Goal: Information Seeking & Learning: Learn about a topic

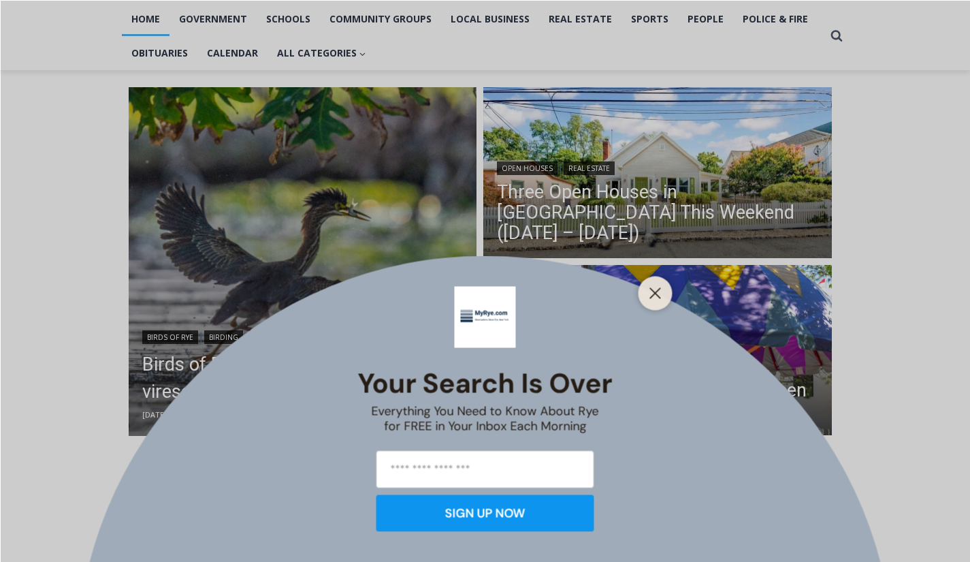
scroll to position [109, 0]
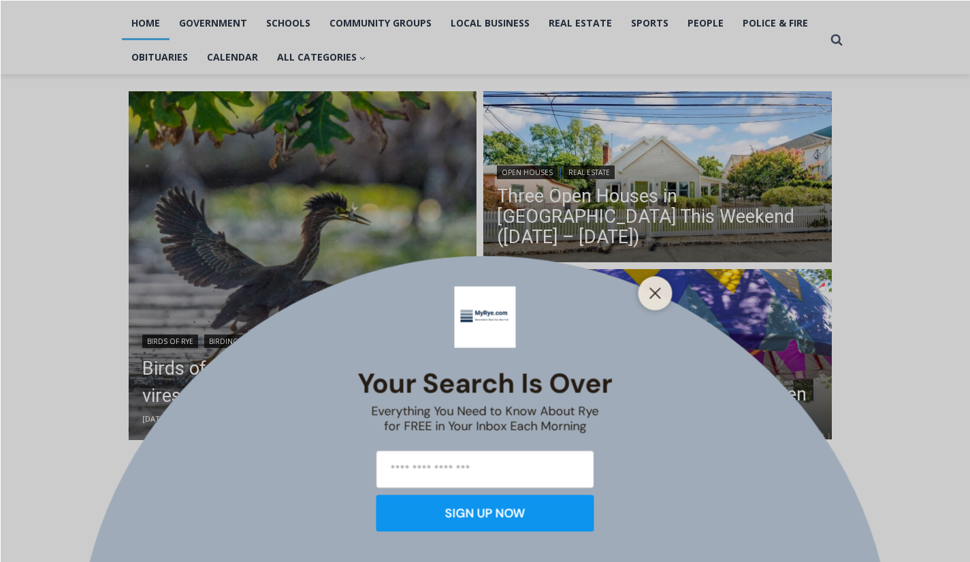
click at [688, 221] on div "Your Search is Over Everything You Need to Know About Rye for FREE in Your Inbo…" at bounding box center [485, 281] width 970 height 562
click at [660, 287] on icon "Close" at bounding box center [656, 293] width 12 height 12
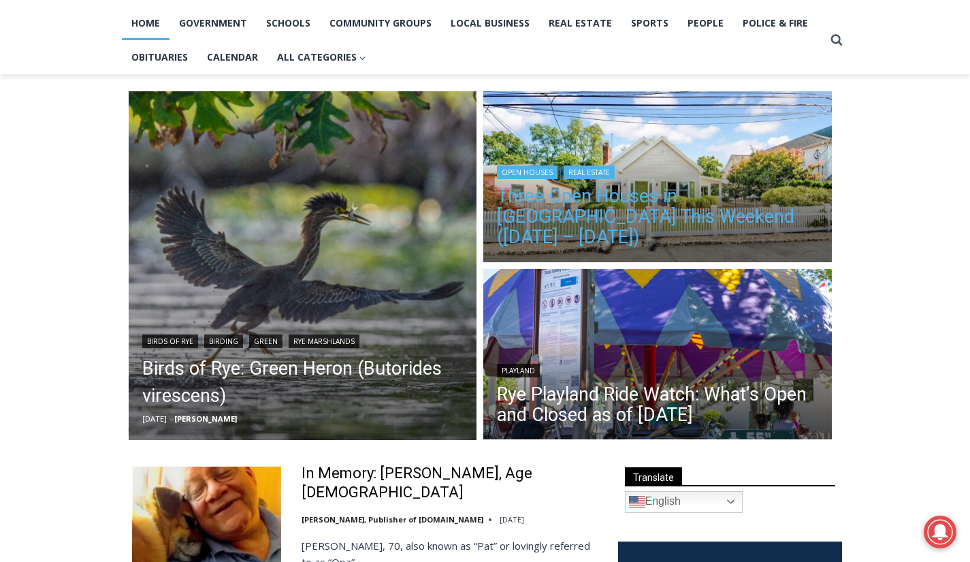
click at [635, 221] on link "Three Open Houses in [GEOGRAPHIC_DATA] This Weekend ([DATE] – [DATE])" at bounding box center [657, 216] width 321 height 61
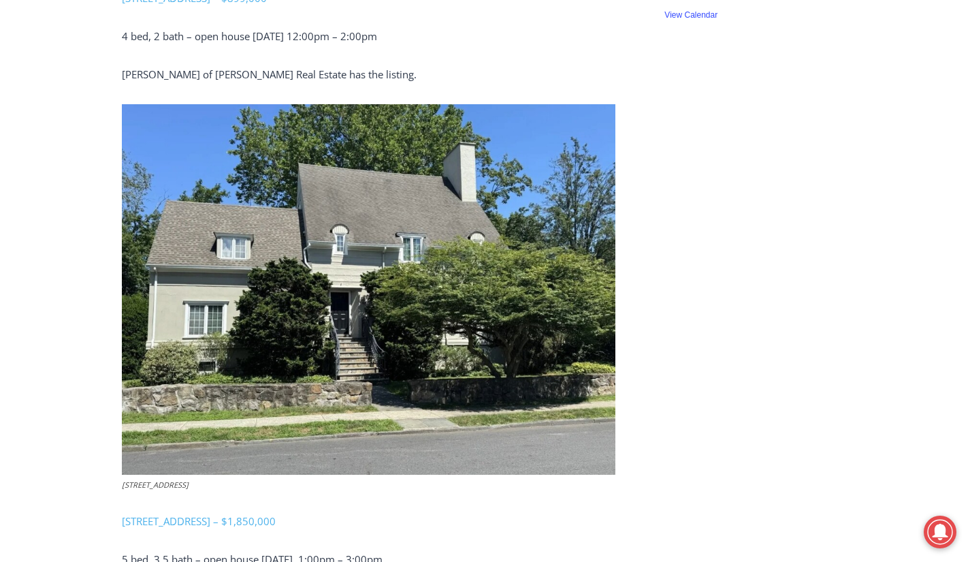
scroll to position [1277, 0]
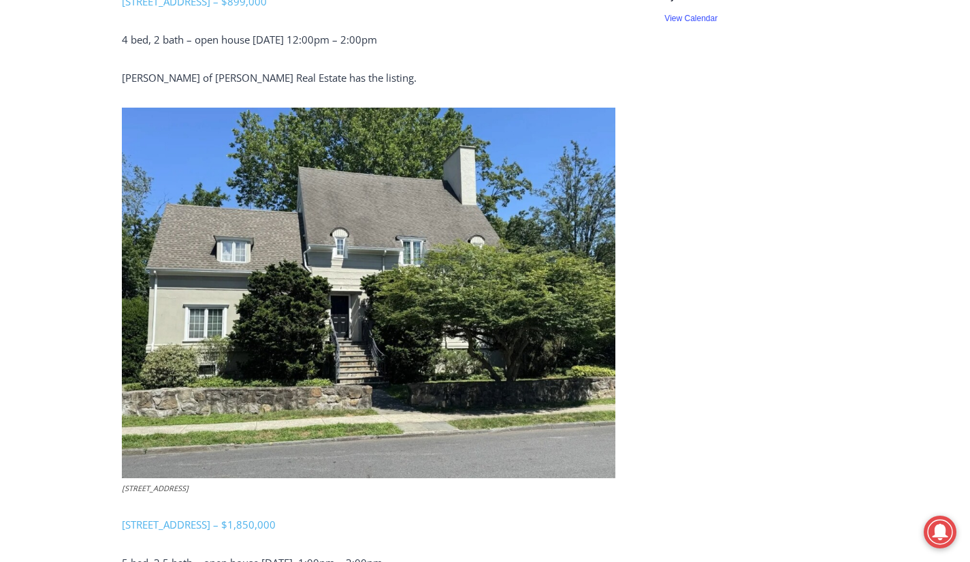
drag, startPoint x: 541, startPoint y: 135, endPoint x: 790, endPoint y: 333, distance: 317.4
click at [790, 333] on aside "TRANSLATE Arabic Chichewa Chinese (Simplified) Croatian Dutch English French Ge…" at bounding box center [749, 225] width 197 height 2610
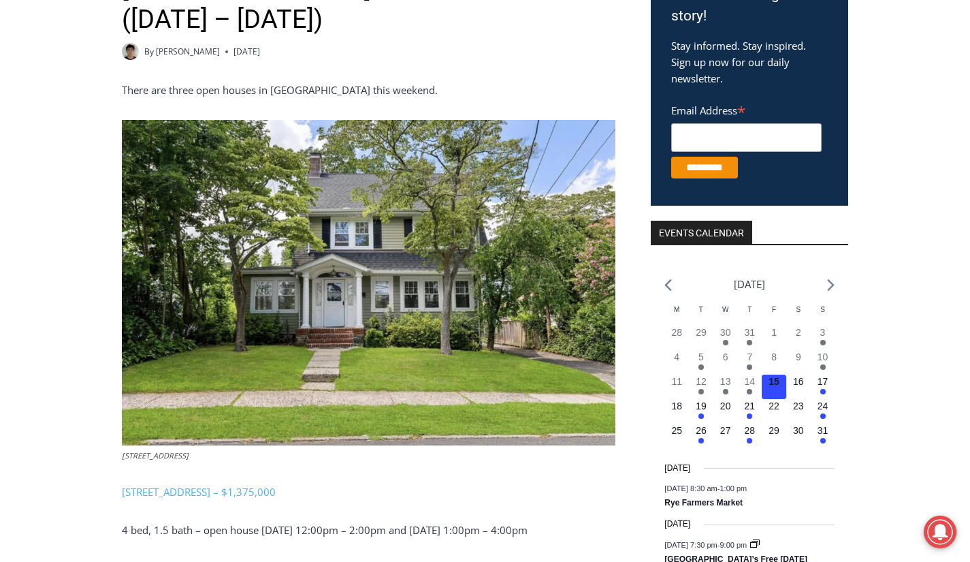
scroll to position [306, 0]
click at [415, 228] on img at bounding box center [369, 281] width 494 height 325
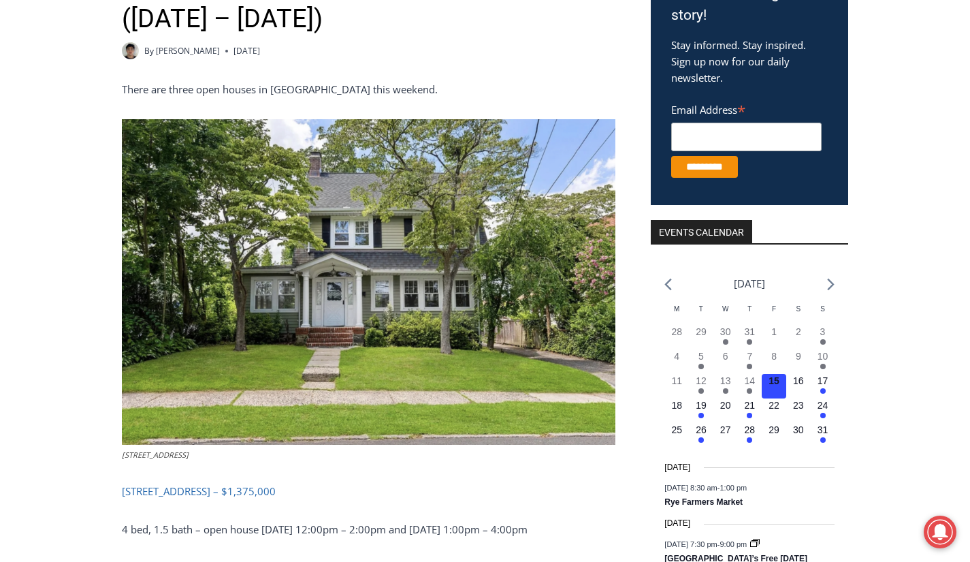
click at [251, 484] on span "15 Roosevelt Avenue, Rye – $1,375,000" at bounding box center [199, 491] width 154 height 14
click at [228, 484] on span "15 Roosevelt Avenue, Rye – $1,375,000" at bounding box center [199, 491] width 154 height 14
